Goal: Information Seeking & Learning: Learn about a topic

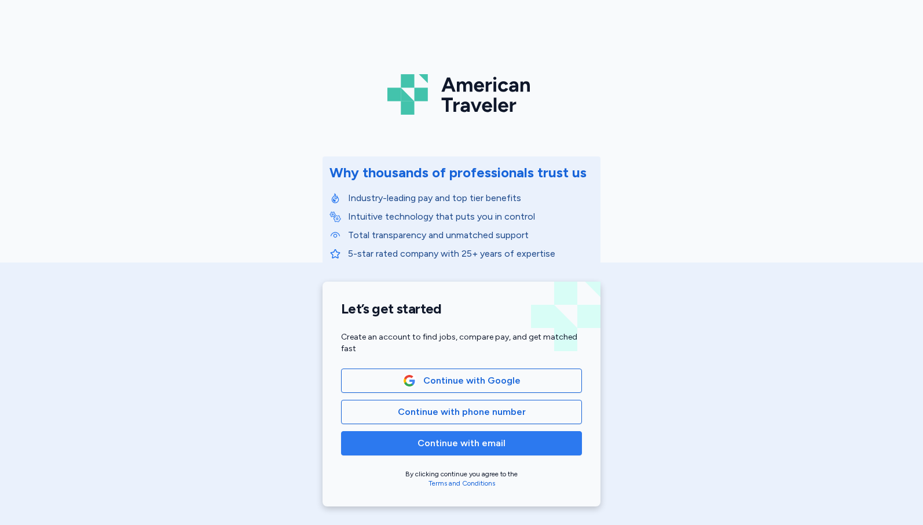
click at [470, 439] on span "Continue with email" at bounding box center [462, 443] width 88 height 14
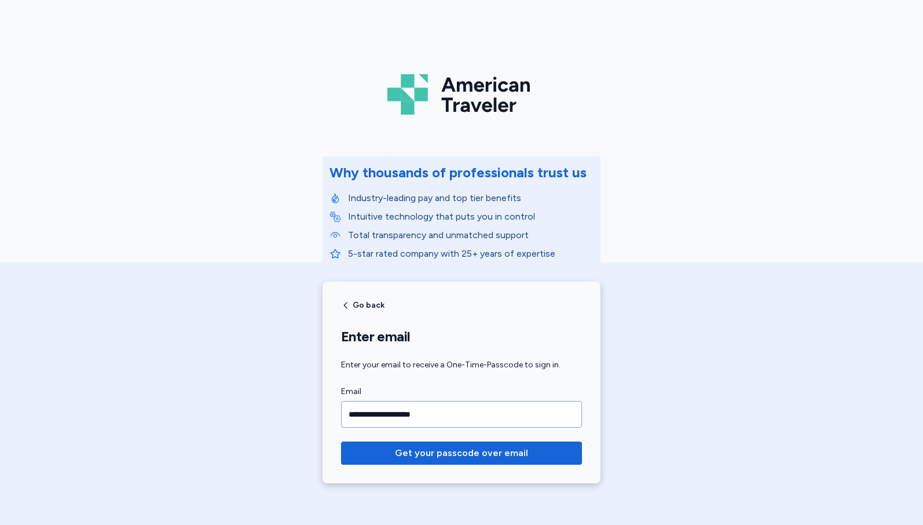
type input "**********"
click at [341, 441] on button "Get your passcode over email" at bounding box center [461, 452] width 241 height 23
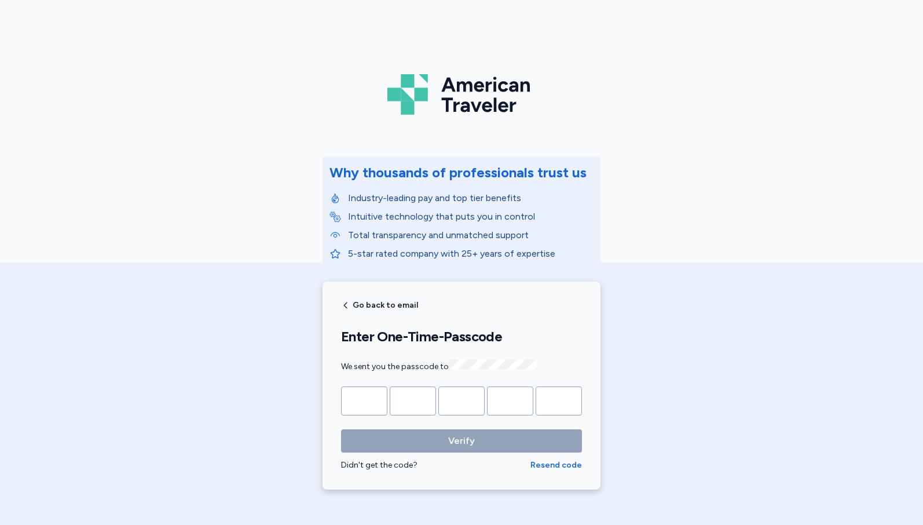
type input "*"
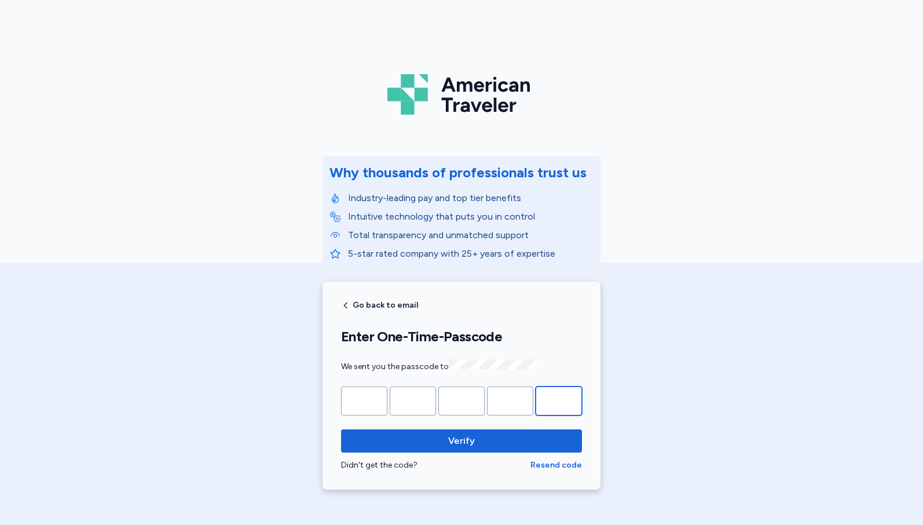
type input "*"
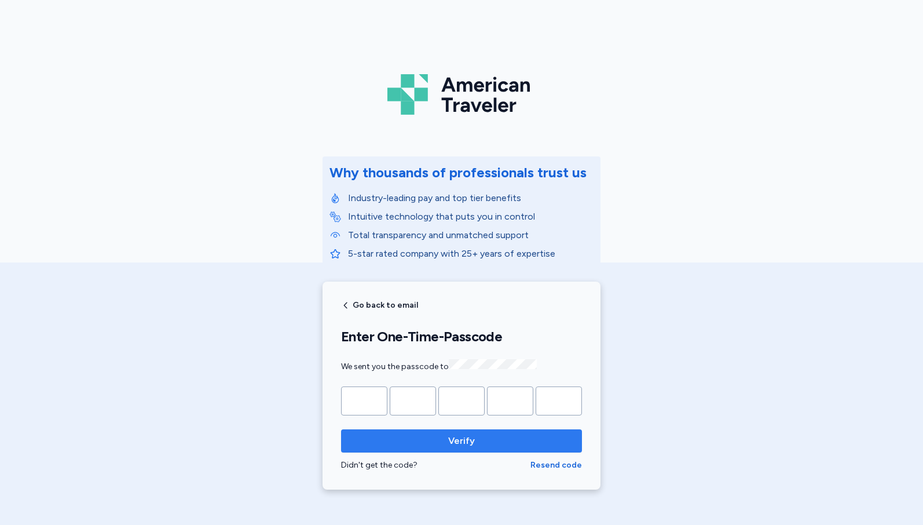
drag, startPoint x: 467, startPoint y: 458, endPoint x: 494, endPoint y: 450, distance: 27.7
click at [494, 450] on div "Verify Didn't get the code? Resend code" at bounding box center [461, 450] width 241 height 42
drag, startPoint x: 494, startPoint y: 450, endPoint x: 489, endPoint y: 441, distance: 10.4
click at [489, 441] on span "Verify" at bounding box center [461, 441] width 222 height 14
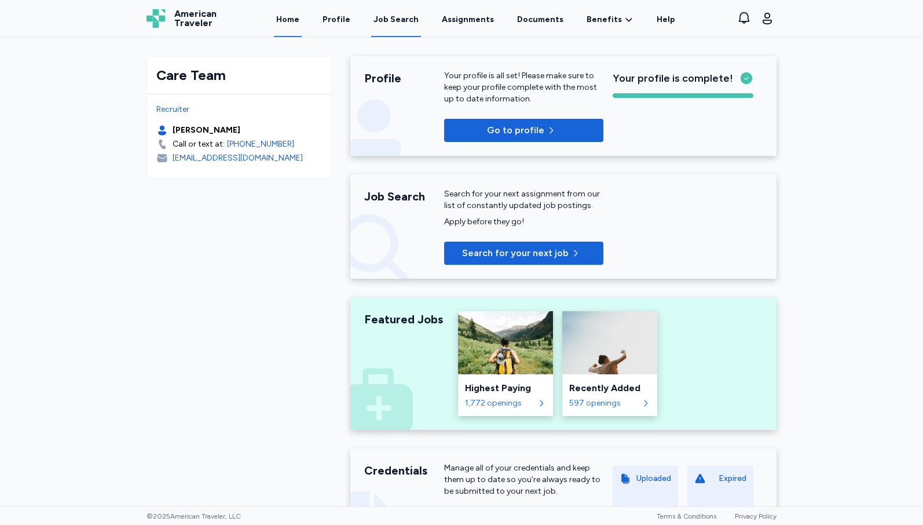
click at [411, 18] on div "Job Search" at bounding box center [396, 20] width 45 height 12
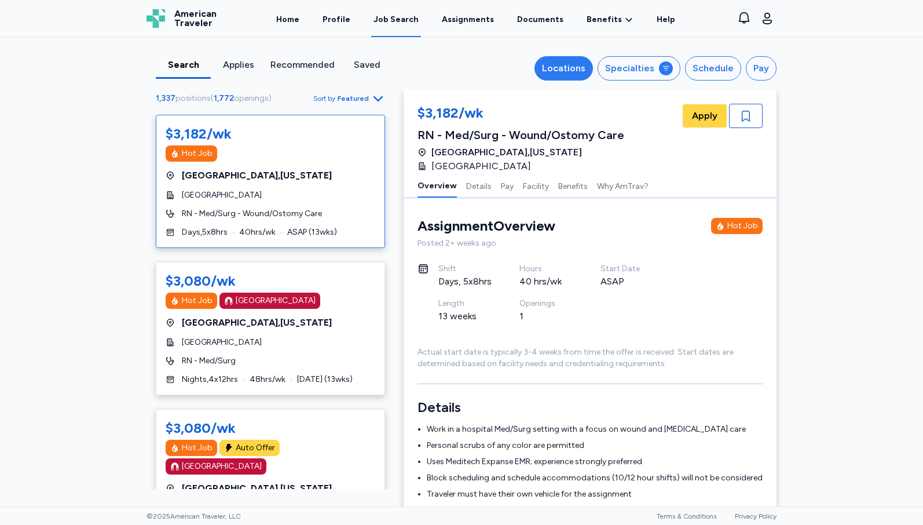
click at [553, 72] on div "Locations" at bounding box center [563, 68] width 43 height 14
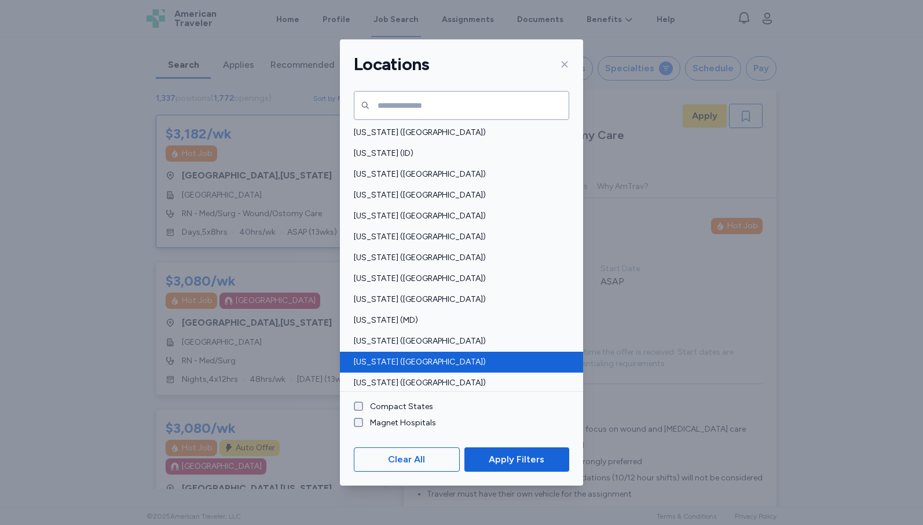
scroll to position [290, 0]
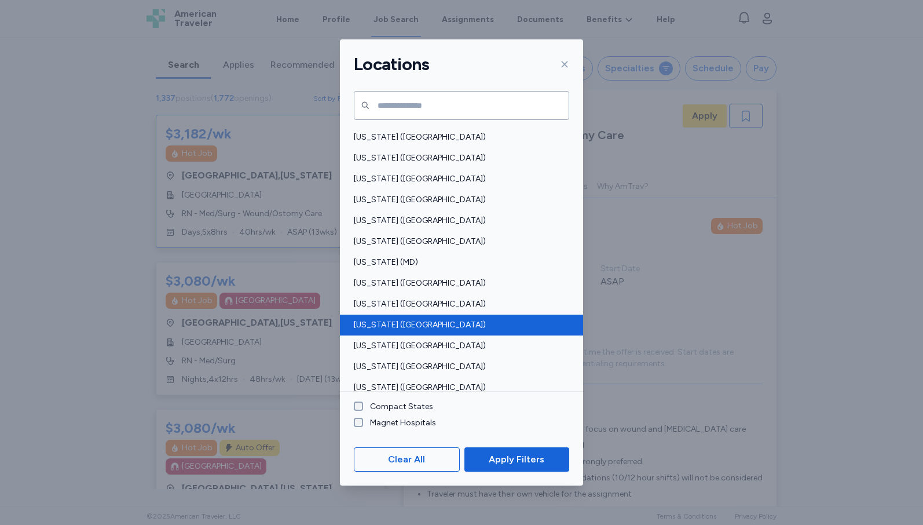
click at [389, 334] on div "[US_STATE] ([GEOGRAPHIC_DATA])" at bounding box center [461, 325] width 243 height 21
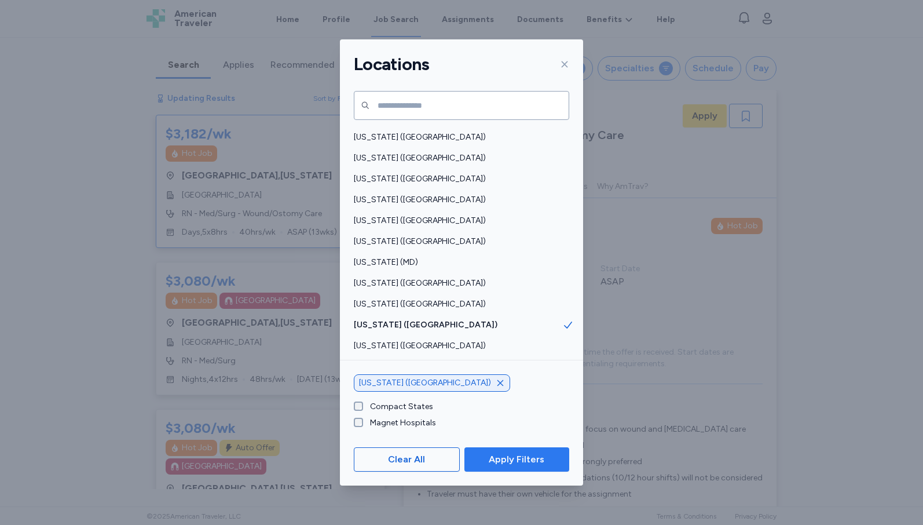
click at [535, 464] on span "Apply Filters" at bounding box center [517, 459] width 56 height 14
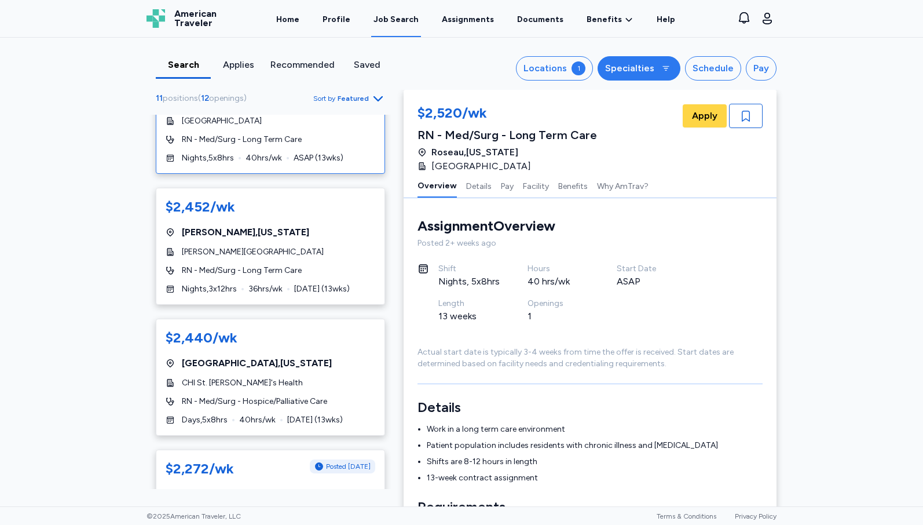
click at [618, 58] on button "Specialties" at bounding box center [639, 68] width 83 height 24
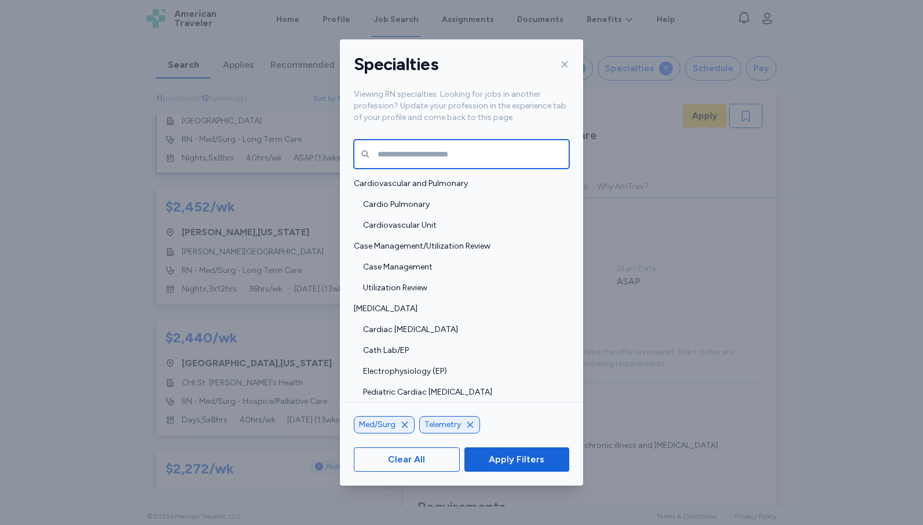
drag, startPoint x: 405, startPoint y: 151, endPoint x: 404, endPoint y: 136, distance: 15.7
click at [404, 139] on div "Cardiovascular and Pulmonary Cardio Pulmonary Cardiovascular Unit Case Manageme…" at bounding box center [461, 285] width 243 height 296
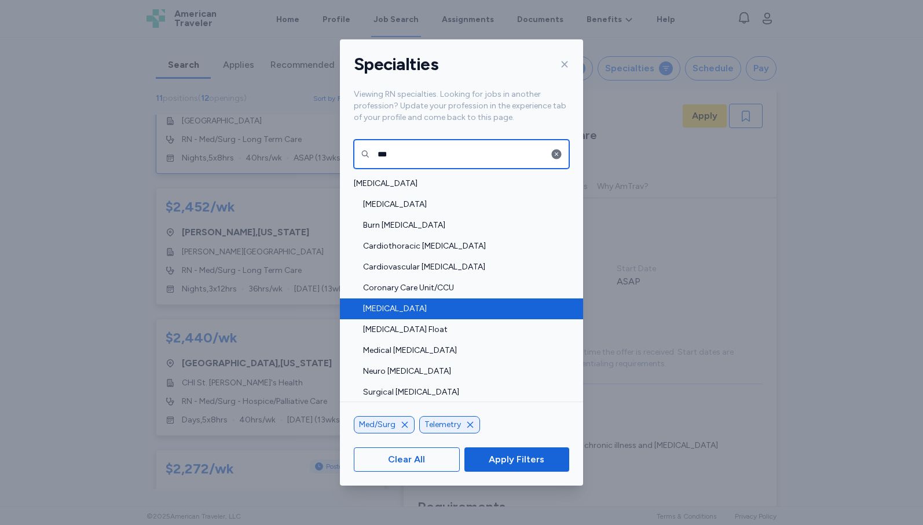
type input "***"
click at [373, 310] on span "[MEDICAL_DATA]" at bounding box center [462, 309] width 199 height 12
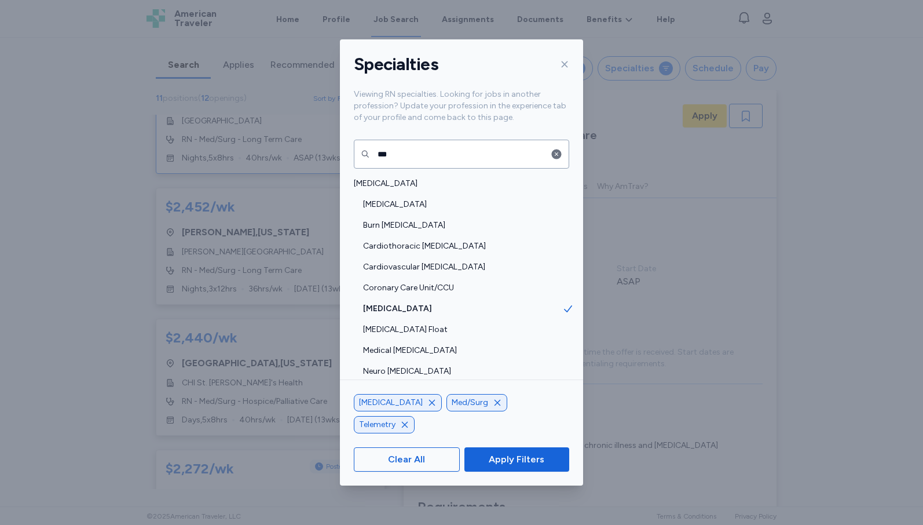
click at [493, 407] on icon "button" at bounding box center [497, 402] width 9 height 9
click at [493, 426] on icon "button" at bounding box center [497, 424] width 9 height 9
click at [500, 459] on span "Apply Filters" at bounding box center [517, 459] width 56 height 14
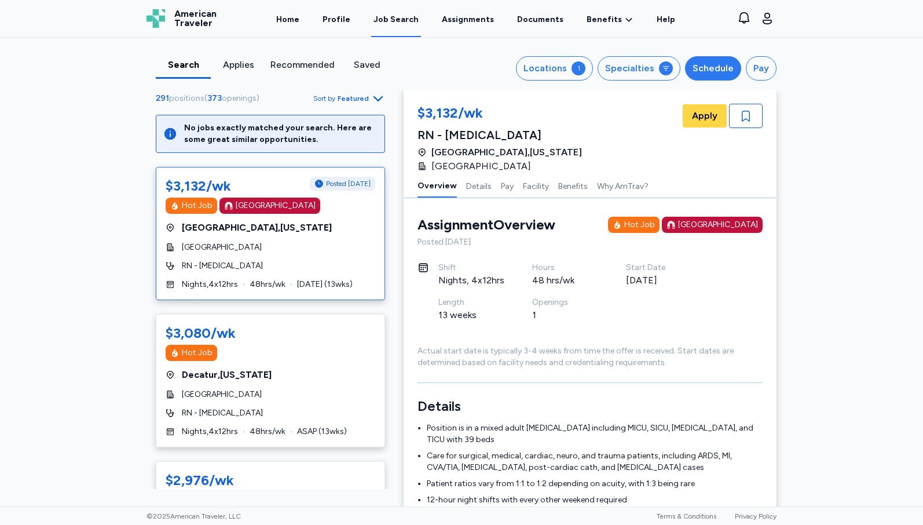
click at [732, 71] on button "Schedule" at bounding box center [713, 68] width 56 height 24
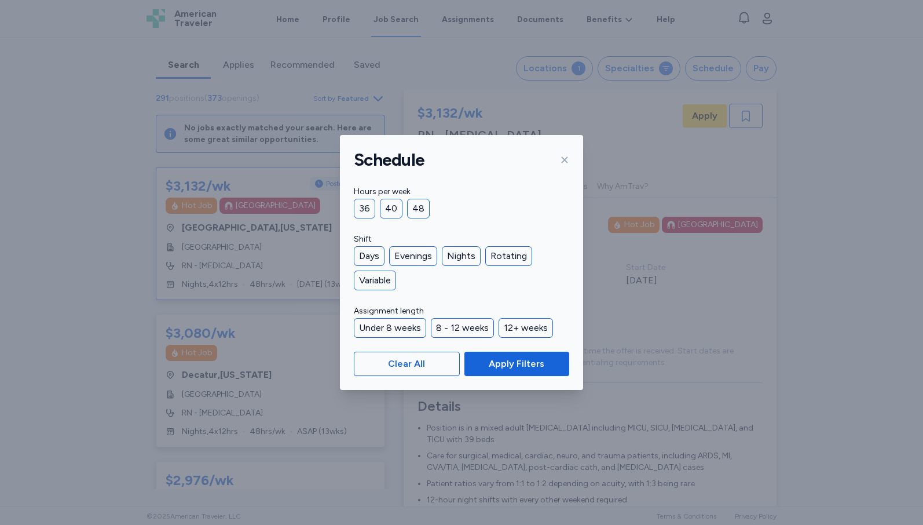
click at [375, 209] on div "36 40 48" at bounding box center [462, 209] width 216 height 20
click at [370, 211] on div "36" at bounding box center [364, 209] width 21 height 20
click at [503, 363] on span "Apply Filters" at bounding box center [517, 364] width 56 height 14
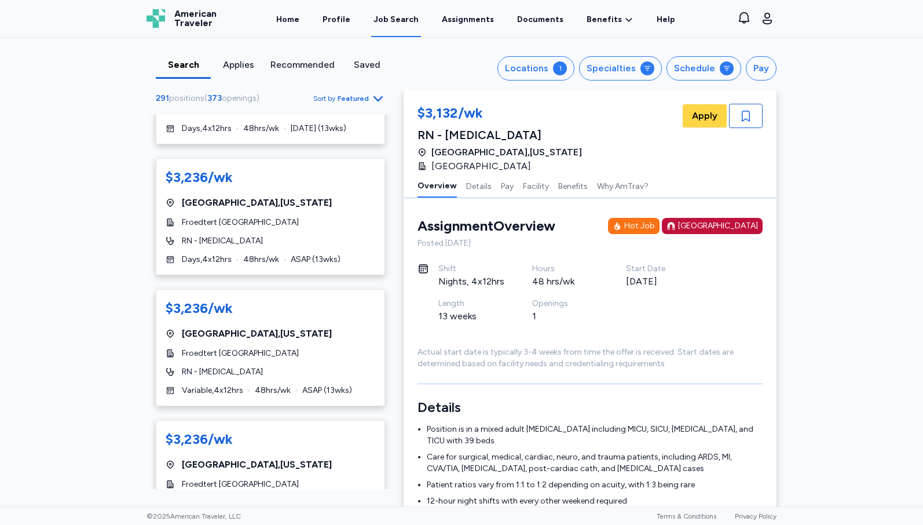
scroll to position [985, 0]
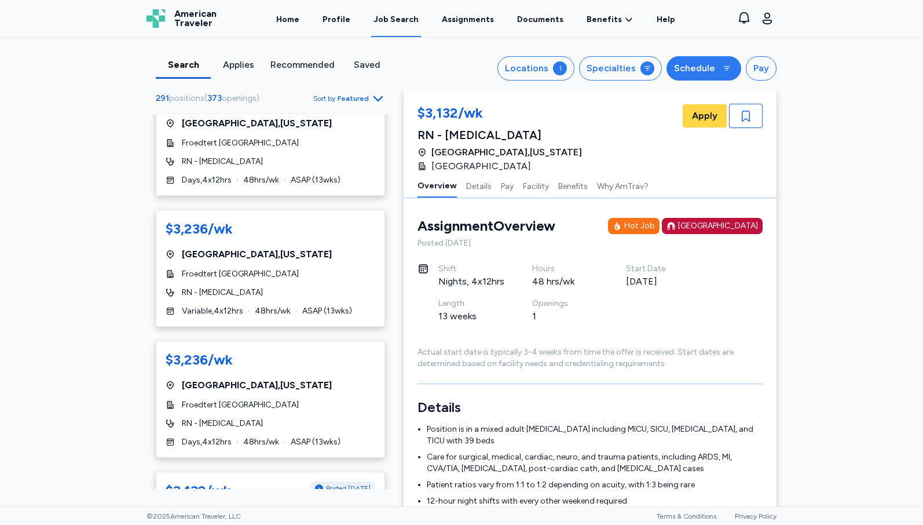
click at [682, 59] on button "Schedule" at bounding box center [704, 68] width 75 height 24
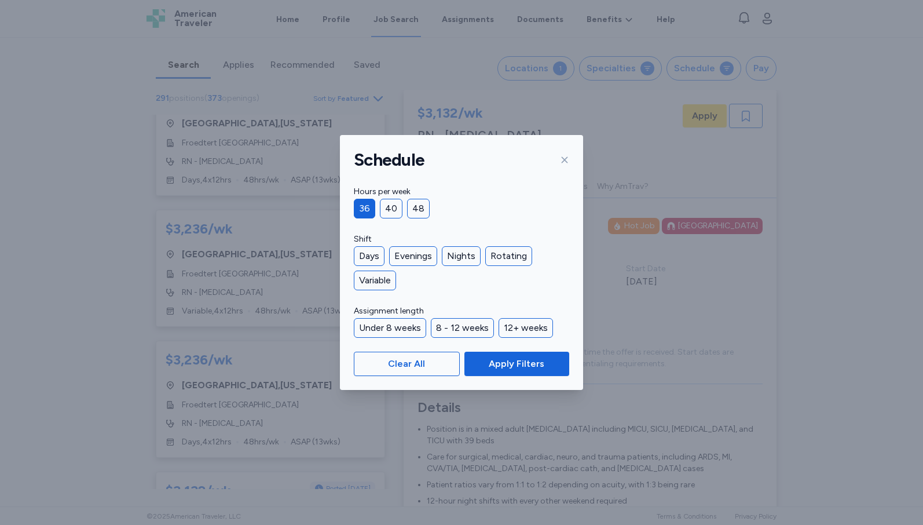
click at [366, 211] on div "36" at bounding box center [364, 209] width 21 height 20
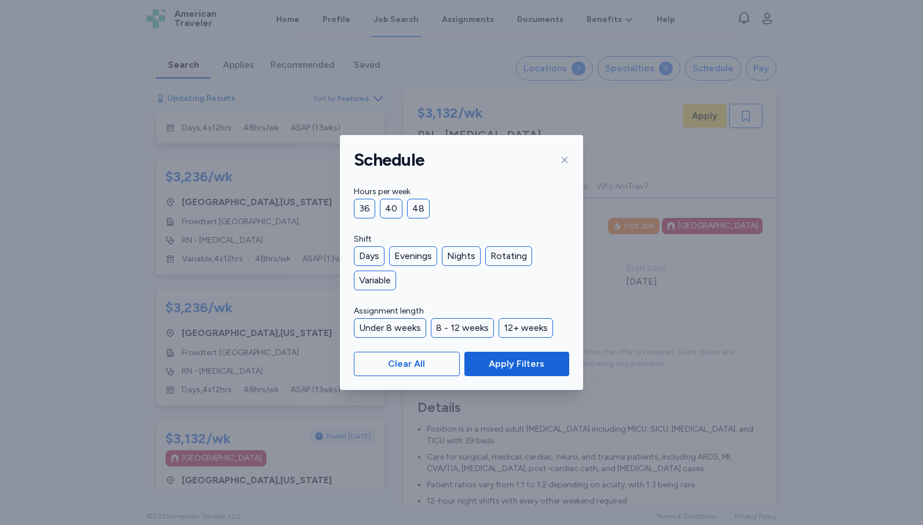
scroll to position [933, 0]
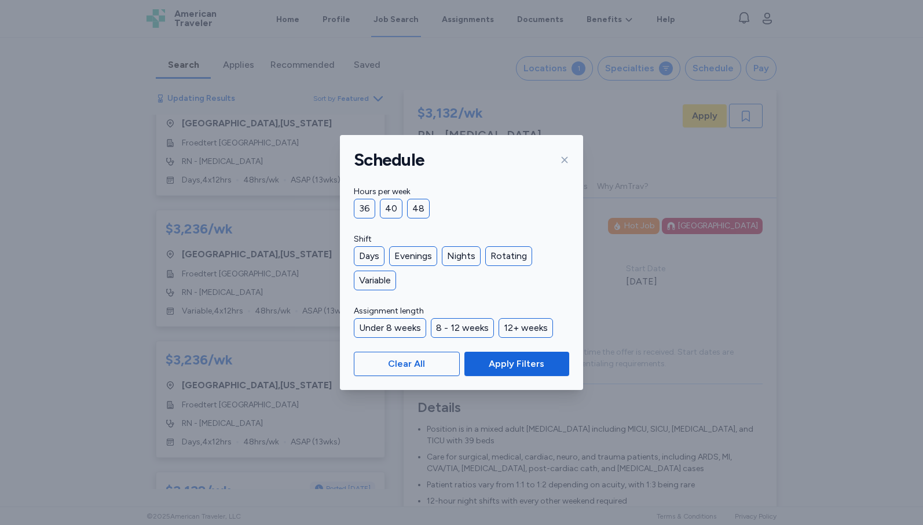
drag, startPoint x: 357, startPoint y: 250, endPoint x: 421, endPoint y: 272, distance: 67.1
click at [357, 248] on div "Days" at bounding box center [369, 256] width 31 height 20
click at [537, 367] on span "Apply Filters" at bounding box center [517, 364] width 56 height 14
